Goal: Task Accomplishment & Management: Manage account settings

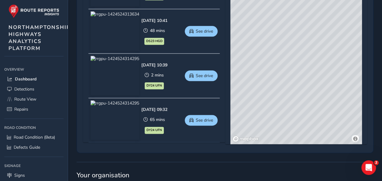
drag, startPoint x: 296, startPoint y: 42, endPoint x: 292, endPoint y: 66, distance: 24.3
click at [292, 66] on div "© Mapbox © OpenStreetMap Improve this map © Maxar" at bounding box center [297, 53] width 132 height 179
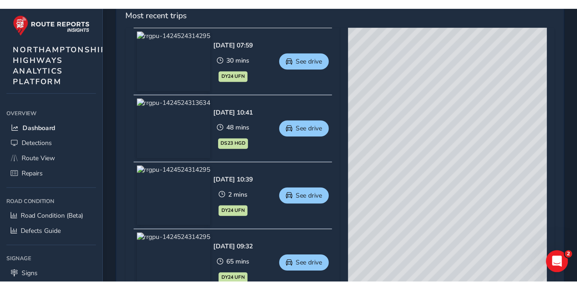
scroll to position [286, 0]
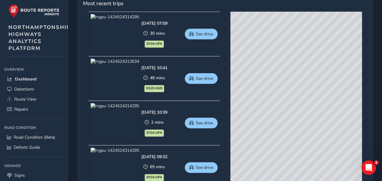
drag, startPoint x: 288, startPoint y: 100, endPoint x: 279, endPoint y: 81, distance: 21.2
click at [279, 81] on div "© Mapbox © OpenStreetMap Improve this map © Maxar" at bounding box center [297, 101] width 132 height 179
click at [26, 81] on span "Dashboard" at bounding box center [26, 79] width 22 height 6
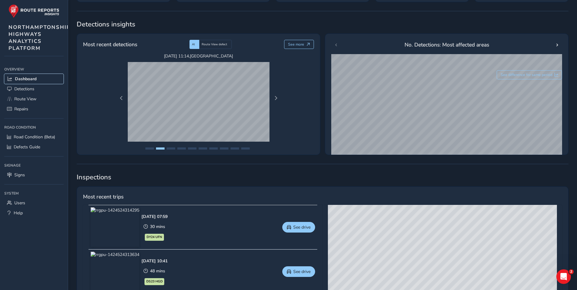
scroll to position [83, 0]
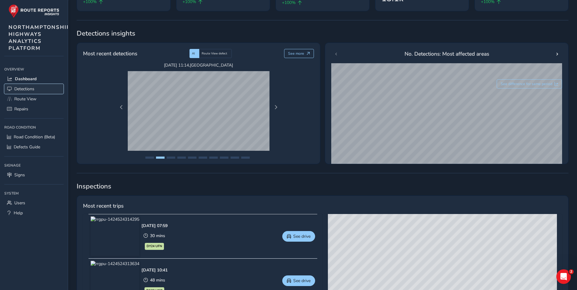
click at [26, 86] on span "Detections" at bounding box center [24, 89] width 20 height 6
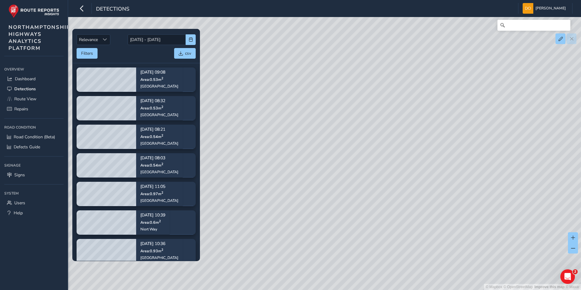
drag, startPoint x: 364, startPoint y: 151, endPoint x: 366, endPoint y: 128, distance: 22.6
click at [366, 128] on div "© Mapbox © OpenStreetMap Improve this map © Maxar" at bounding box center [290, 145] width 581 height 290
drag, startPoint x: 358, startPoint y: 183, endPoint x: 378, endPoint y: 157, distance: 33.4
click at [380, 157] on div "© Mapbox © OpenStreetMap Improve this map © Maxar" at bounding box center [290, 145] width 581 height 290
click at [330, 180] on div "© Mapbox © OpenStreetMap Improve this map © Maxar" at bounding box center [290, 145] width 581 height 290
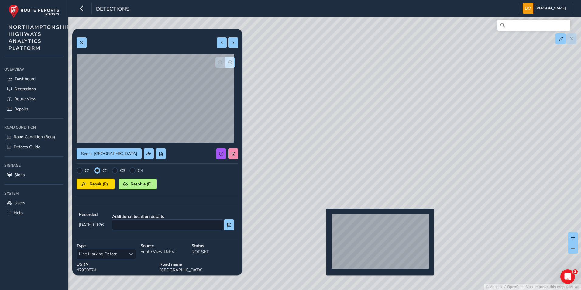
click at [323, 180] on div "© Mapbox © OpenStreetMap Improve this map © Maxar" at bounding box center [290, 145] width 581 height 290
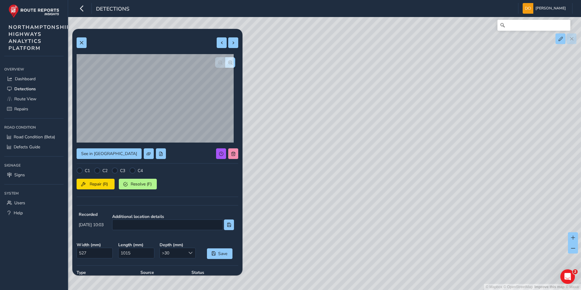
click at [382, 120] on div "© Mapbox © OpenStreetMap Improve this map © Maxar" at bounding box center [290, 145] width 581 height 290
click at [382, 64] on div "© Mapbox © OpenStreetMap Improve this map © Maxar" at bounding box center [290, 145] width 581 height 290
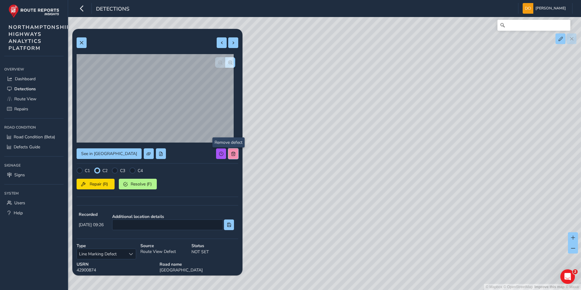
click at [231, 152] on span at bounding box center [233, 154] width 4 height 4
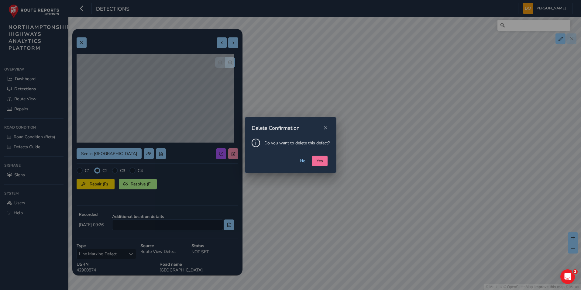
click at [320, 160] on span "Yes" at bounding box center [320, 161] width 6 height 6
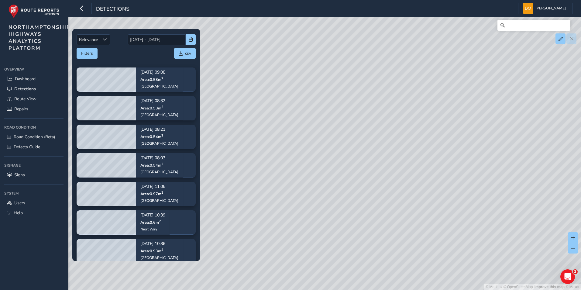
click at [338, 61] on div "© Mapbox © OpenStreetMap Improve this map © Maxar" at bounding box center [290, 145] width 581 height 290
